Goal: Task Accomplishment & Management: Use online tool/utility

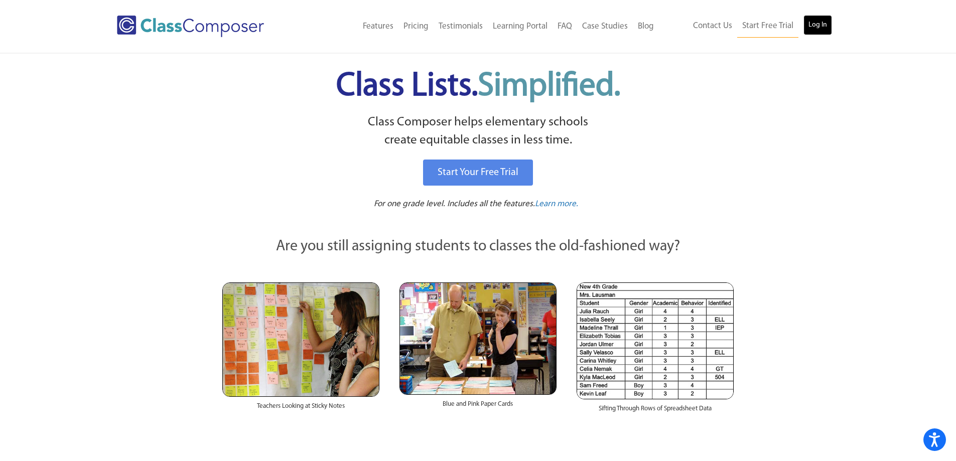
click at [812, 26] on link "Log In" at bounding box center [817, 25] width 29 height 20
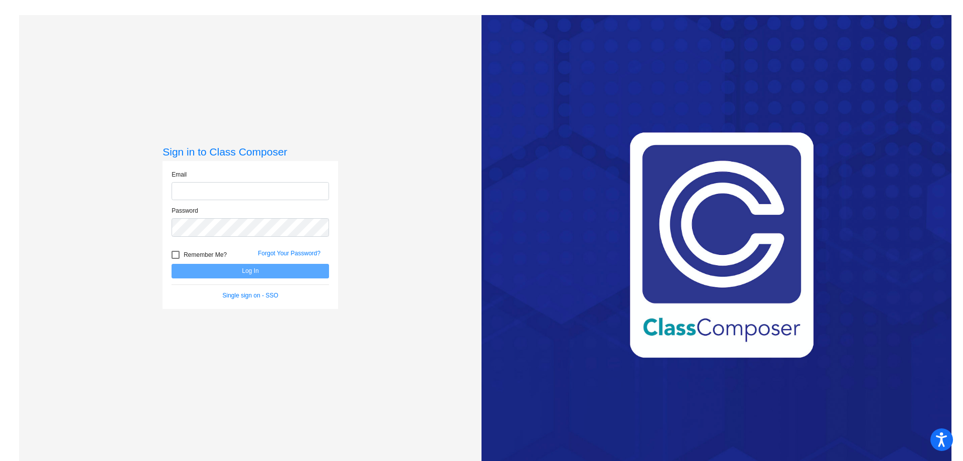
type input "[EMAIL_ADDRESS][PERSON_NAME][DOMAIN_NAME]"
click at [248, 272] on button "Log In" at bounding box center [251, 271] width 158 height 15
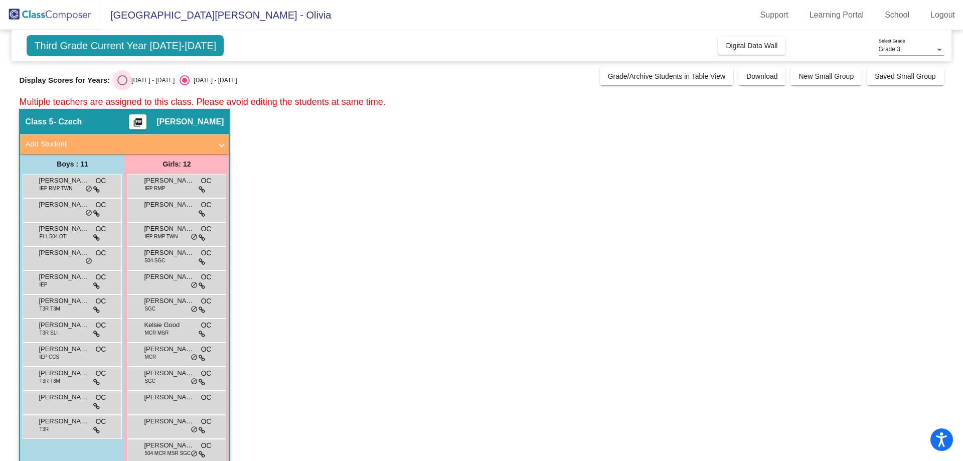
click at [126, 84] on div "Select an option" at bounding box center [122, 80] width 10 height 10
click at [122, 85] on input "2024 - 2025" at bounding box center [122, 85] width 1 height 1
radio input "true"
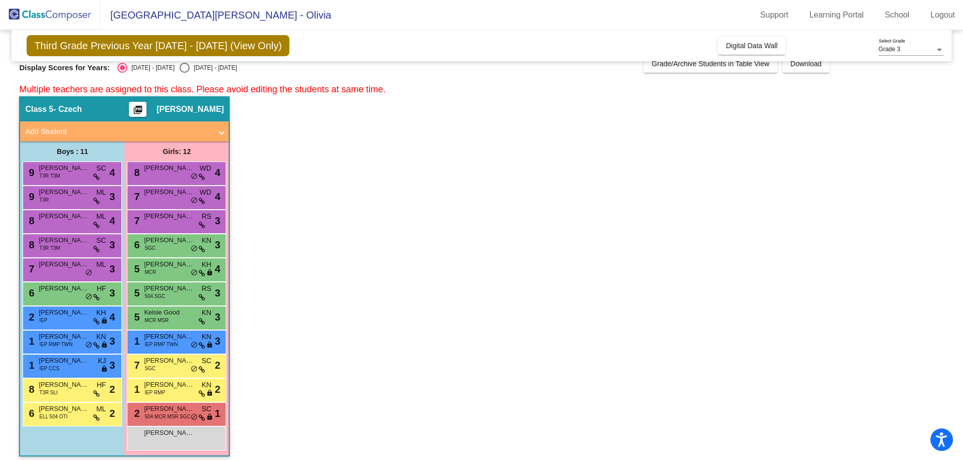
scroll to position [18, 0]
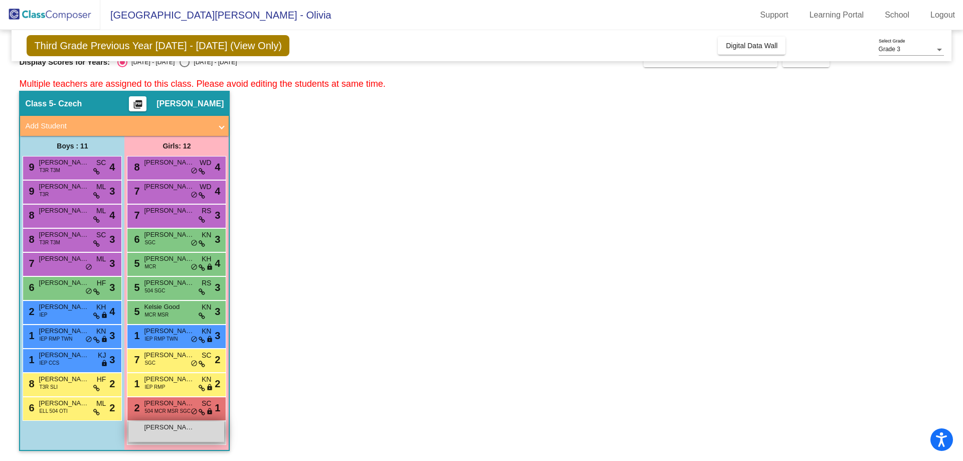
click at [173, 430] on span "Penelope Reppas" at bounding box center [169, 427] width 50 height 10
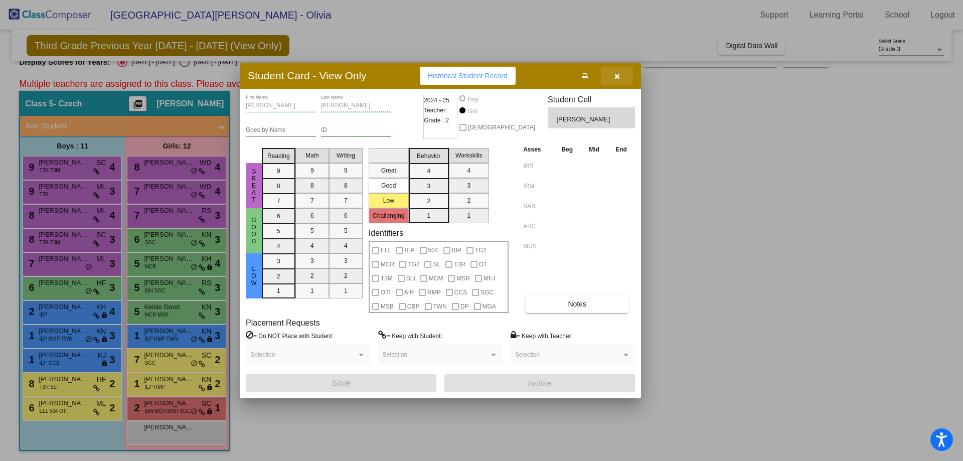
click at [622, 74] on button "button" at bounding box center [617, 76] width 32 height 18
